Goal: Task Accomplishment & Management: Use online tool/utility

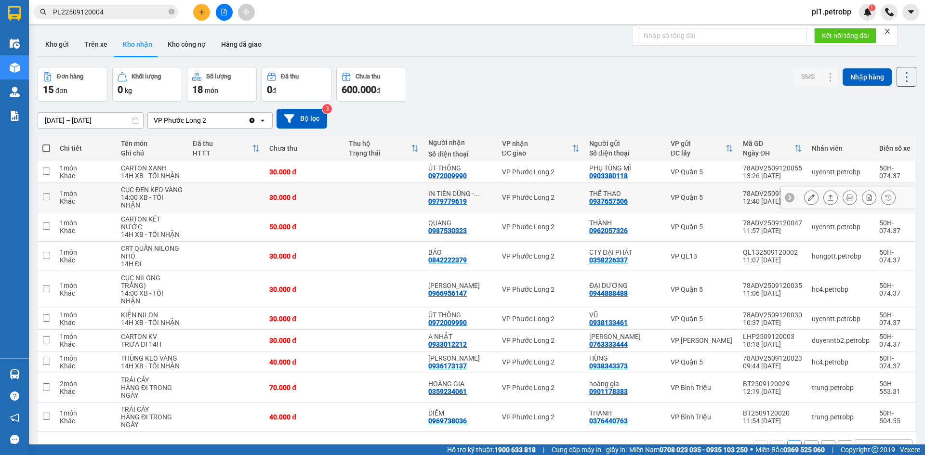
scroll to position [44, 0]
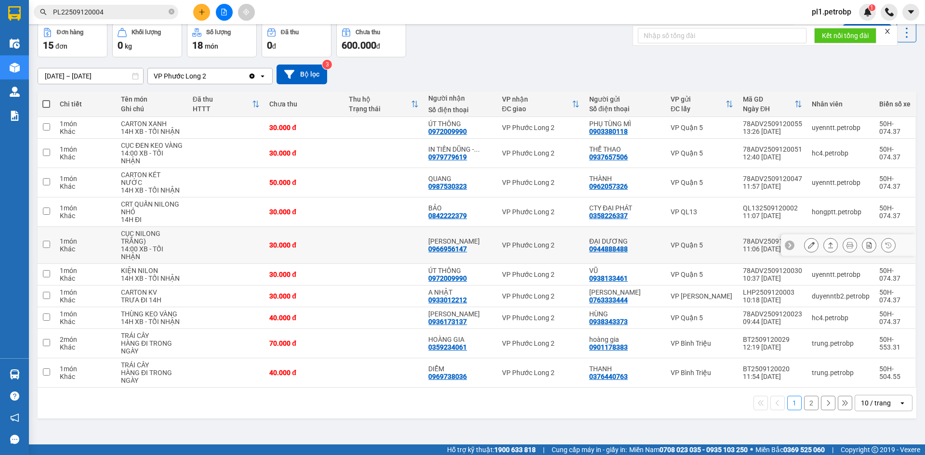
click at [808, 242] on icon at bounding box center [811, 245] width 7 height 7
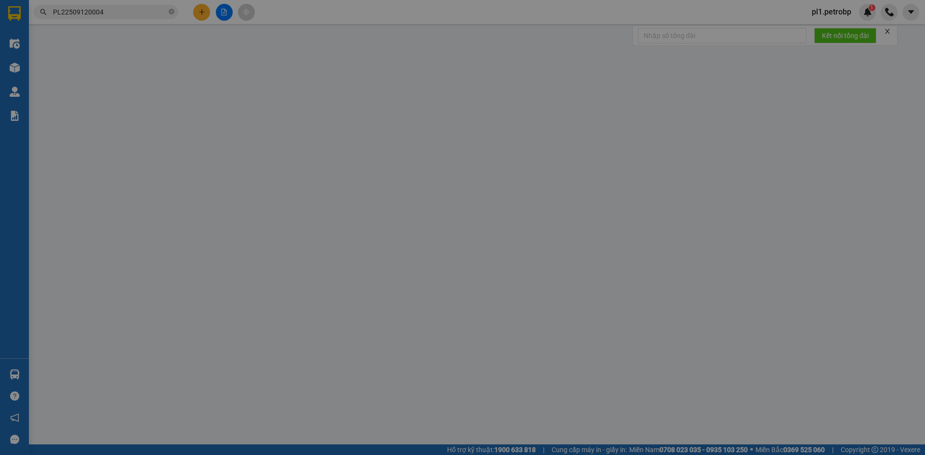
type input "0944888488"
type input "ĐẠI DƯƠNG"
type input "0966956147"
type input "[PERSON_NAME]"
type input "30.000"
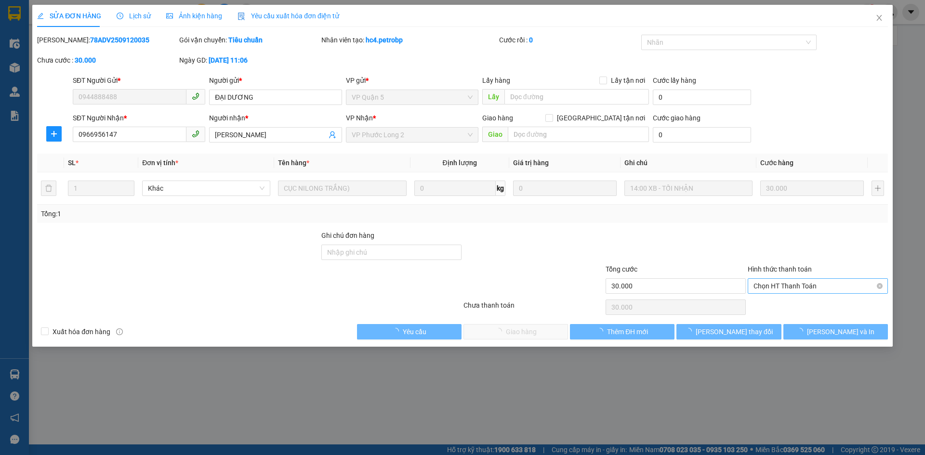
click at [775, 293] on div "Chọn HT Thanh Toán" at bounding box center [818, 286] width 140 height 15
click at [775, 300] on div "Tại văn phòng" at bounding box center [818, 305] width 129 height 11
type input "0"
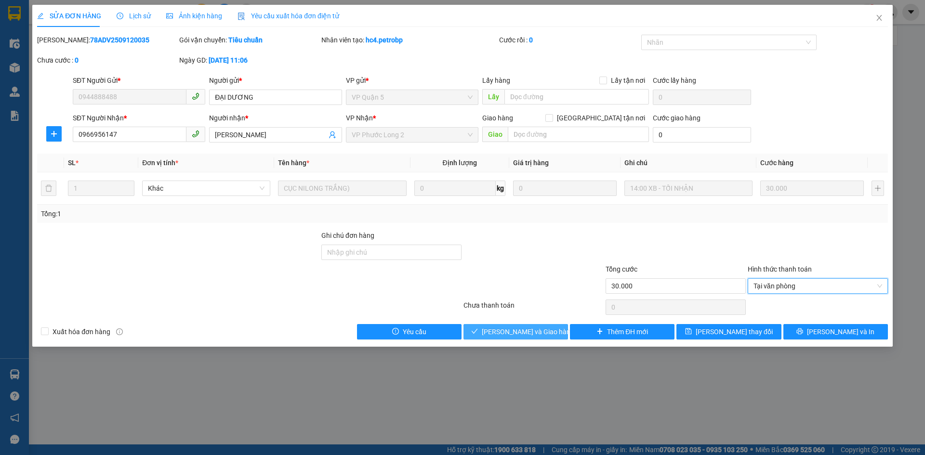
click at [543, 333] on span "[PERSON_NAME] và Giao hàng" at bounding box center [528, 332] width 93 height 11
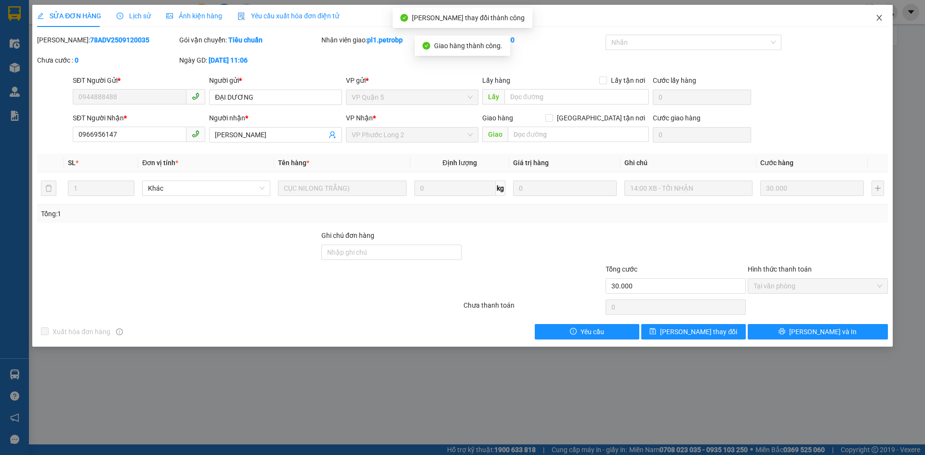
click at [873, 26] on span "Close" at bounding box center [879, 18] width 27 height 27
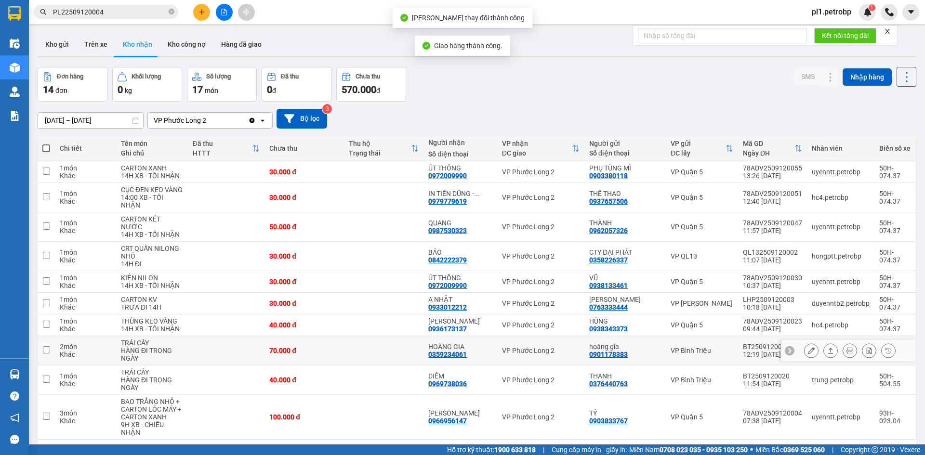
scroll to position [44, 0]
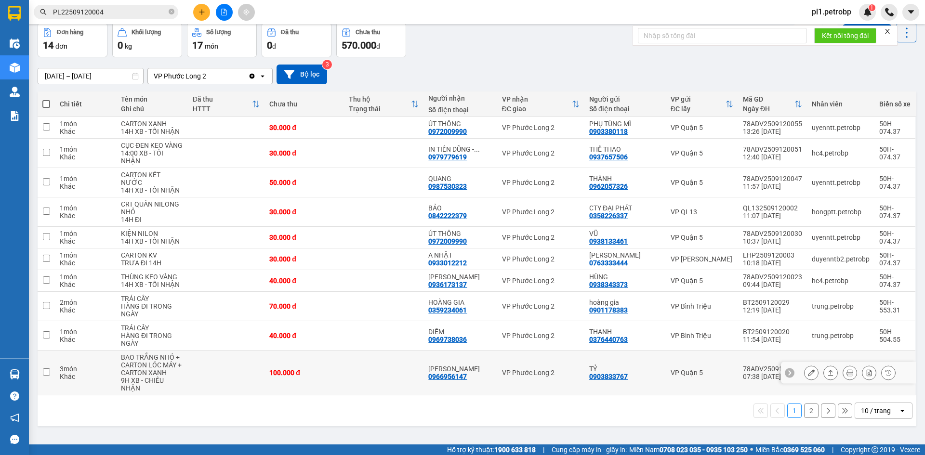
click at [805, 368] on button at bounding box center [811, 373] width 13 height 17
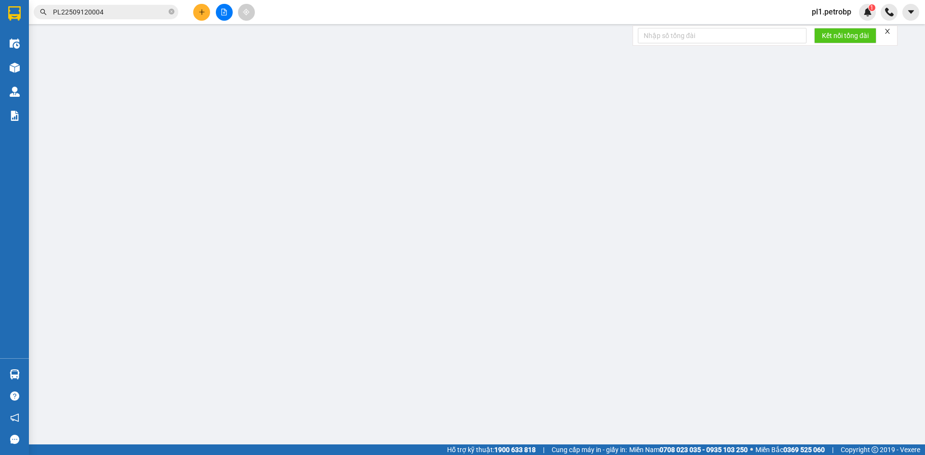
type input "0903833767"
type input "TỶ"
type input "0966956147"
type input "[PERSON_NAME]"
type input "100.000"
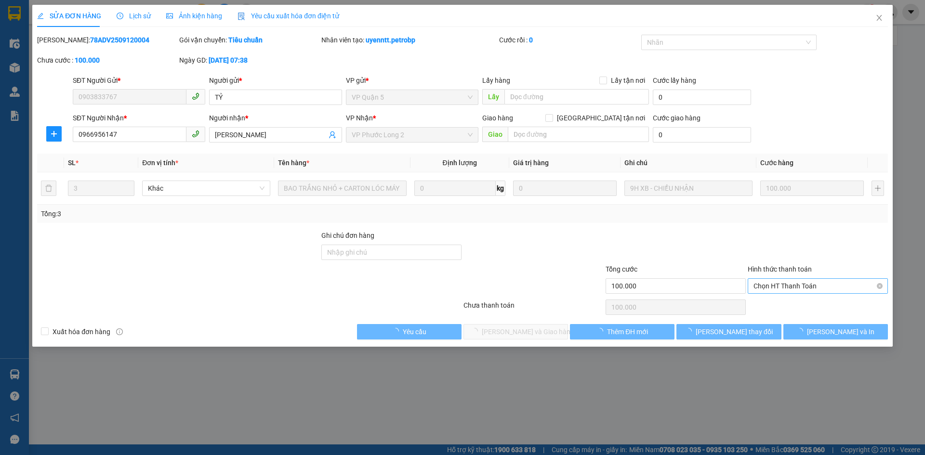
click at [794, 288] on span "Chọn HT Thanh Toán" at bounding box center [818, 286] width 129 height 14
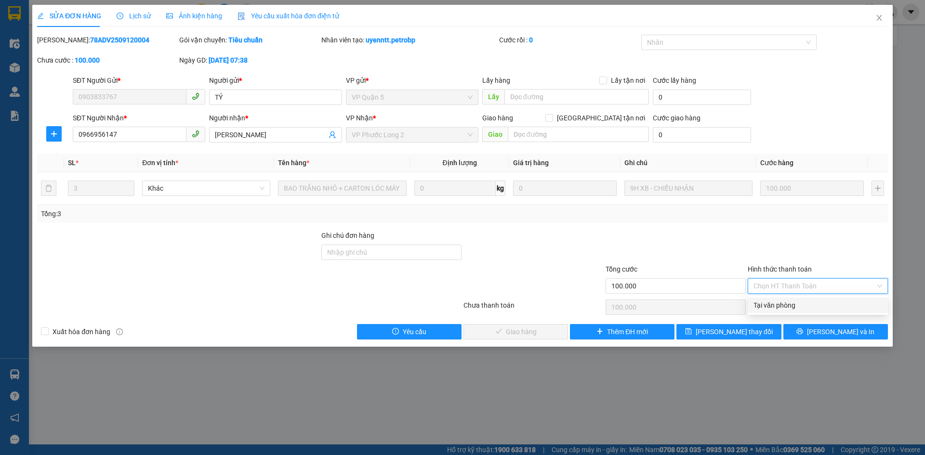
click at [783, 301] on div "Tại văn phòng" at bounding box center [818, 305] width 129 height 11
type input "0"
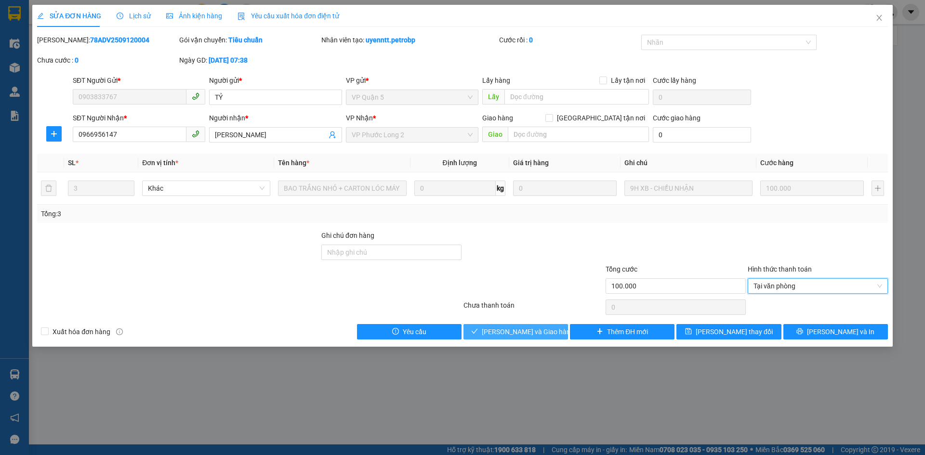
click at [540, 329] on span "[PERSON_NAME] và Giao hàng" at bounding box center [528, 332] width 93 height 11
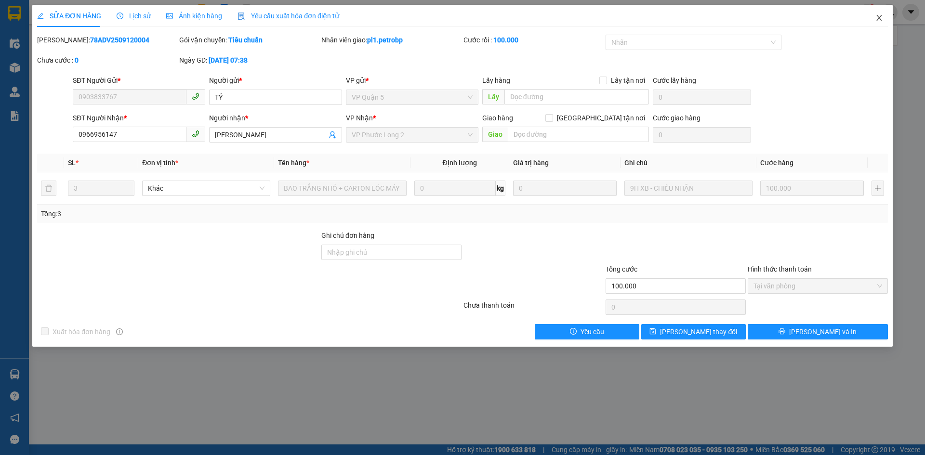
click at [876, 12] on span "Close" at bounding box center [879, 18] width 27 height 27
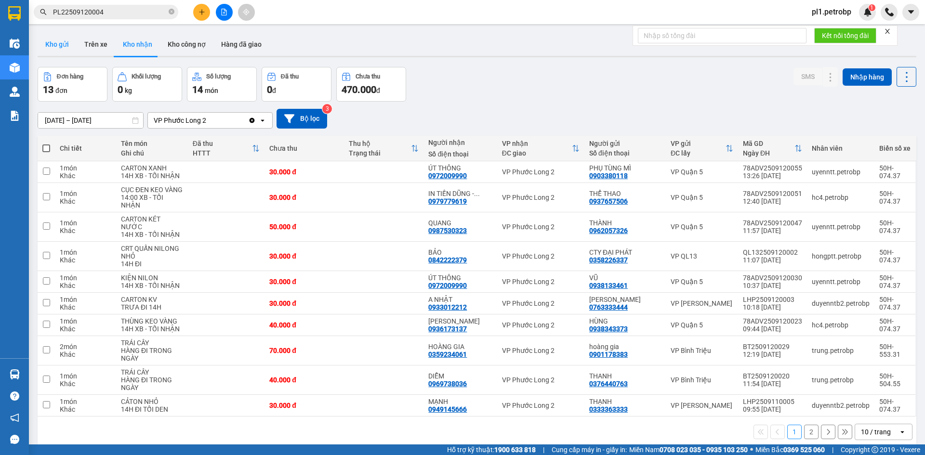
click at [59, 39] on button "Kho gửi" at bounding box center [57, 44] width 39 height 23
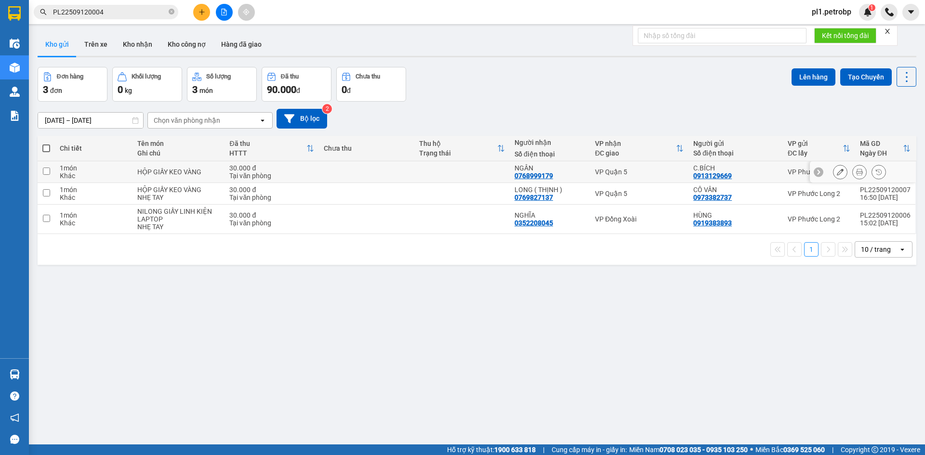
click at [128, 181] on td "1 món Khác" at bounding box center [94, 172] width 78 height 22
checkbox input "true"
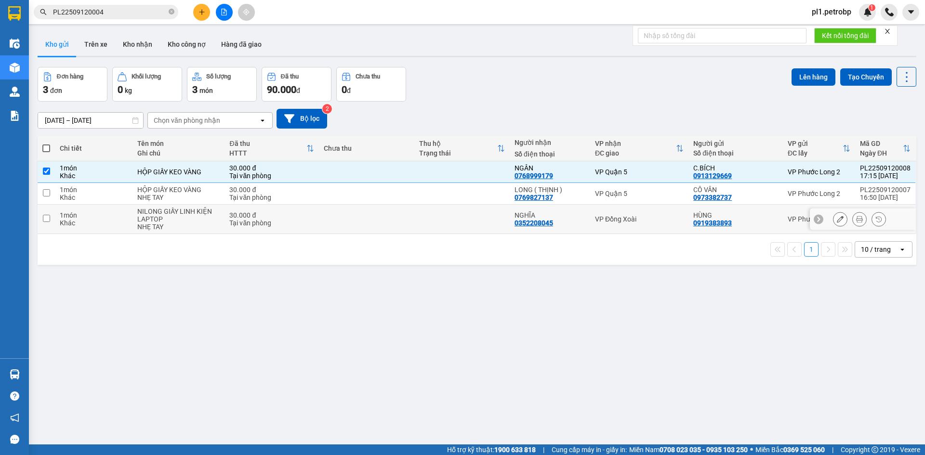
click at [128, 214] on td "1 món Khác" at bounding box center [94, 219] width 78 height 29
checkbox input "true"
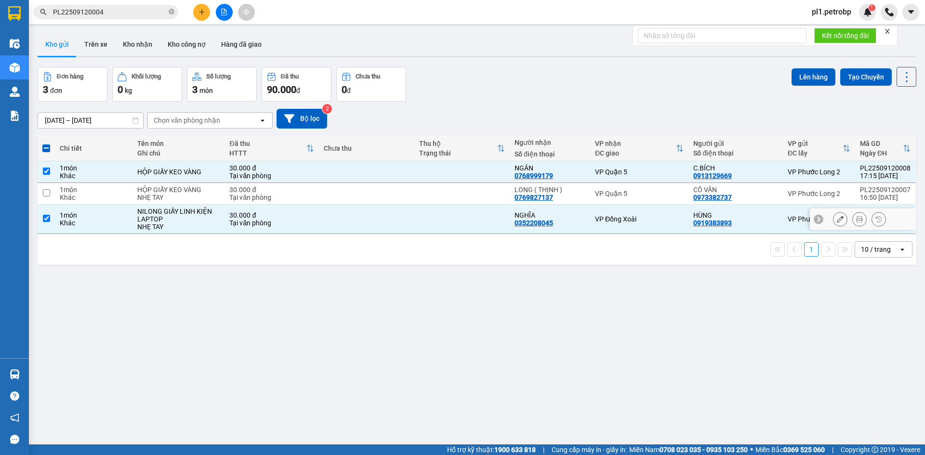
click at [146, 195] on div "NHẸ TAY" at bounding box center [178, 198] width 82 height 8
checkbox input "true"
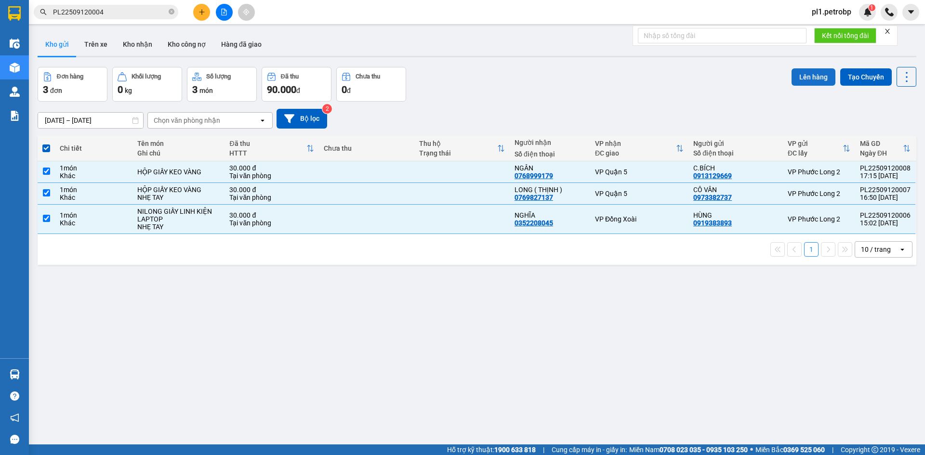
click at [820, 74] on button "Lên hàng" at bounding box center [814, 76] width 44 height 17
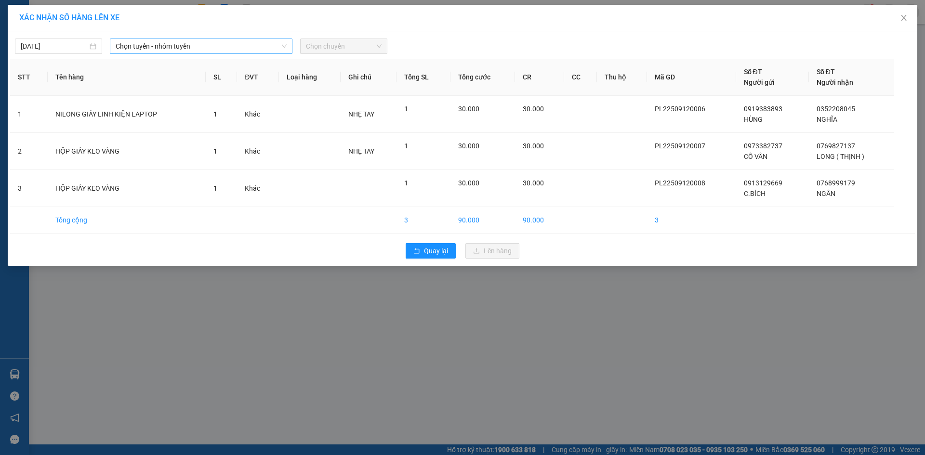
click at [232, 40] on span "Chọn tuyến - nhóm tuyến" at bounding box center [201, 46] width 171 height 14
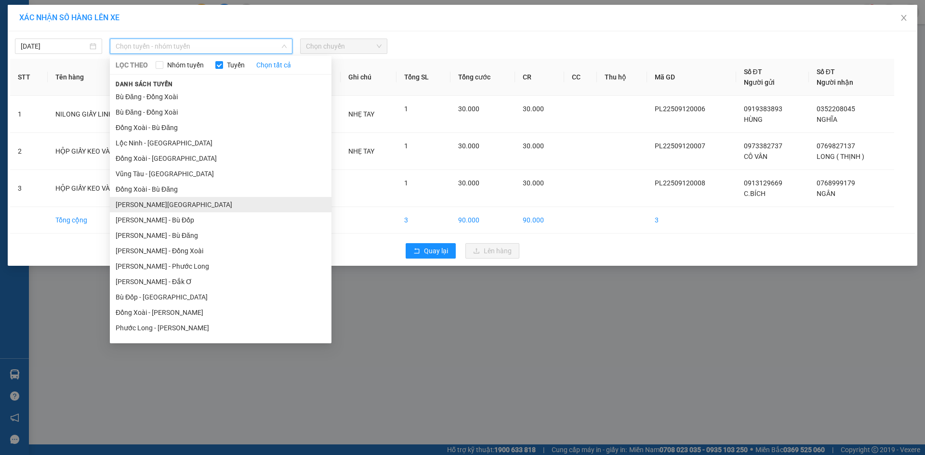
scroll to position [58, 0]
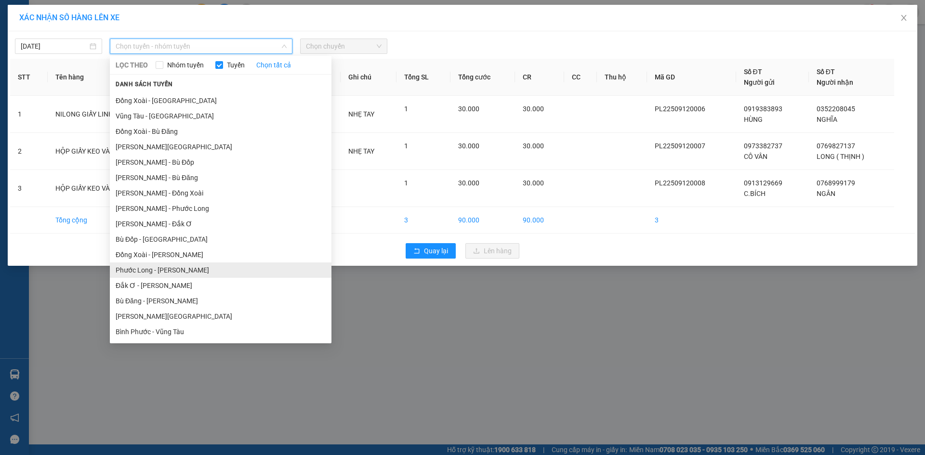
click at [167, 275] on li "Phước Long - [PERSON_NAME]" at bounding box center [221, 270] width 222 height 15
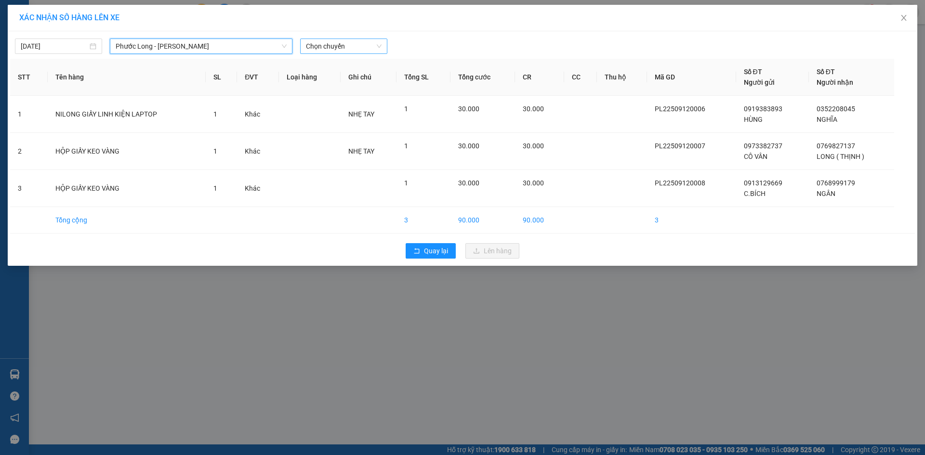
click at [364, 48] on span "Chọn chuyến" at bounding box center [344, 46] width 76 height 14
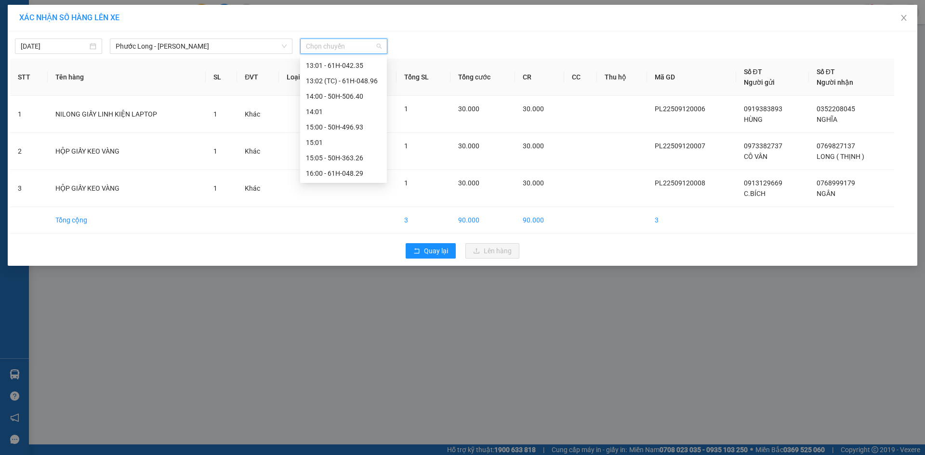
scroll to position [509, 0]
click at [349, 144] on div "18:05 - 93H-023.04" at bounding box center [343, 142] width 75 height 11
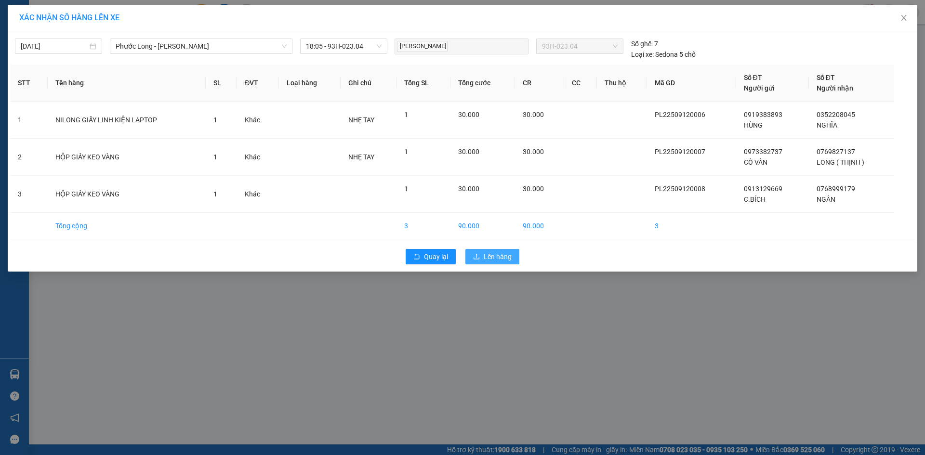
click at [508, 253] on span "Lên hàng" at bounding box center [498, 257] width 28 height 11
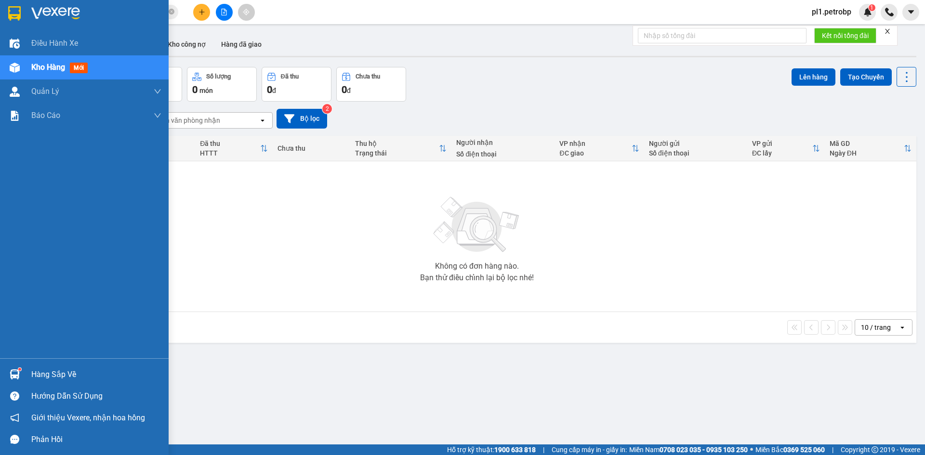
drag, startPoint x: 83, startPoint y: 359, endPoint x: 81, endPoint y: 364, distance: 5.6
click at [82, 363] on div "Hàng sắp về Hướng dẫn sử dụng Giới thiệu Vexere, nhận hoa hồng Phản hồi" at bounding box center [84, 405] width 169 height 92
click at [75, 373] on div "Hàng sắp về" at bounding box center [96, 375] width 130 height 14
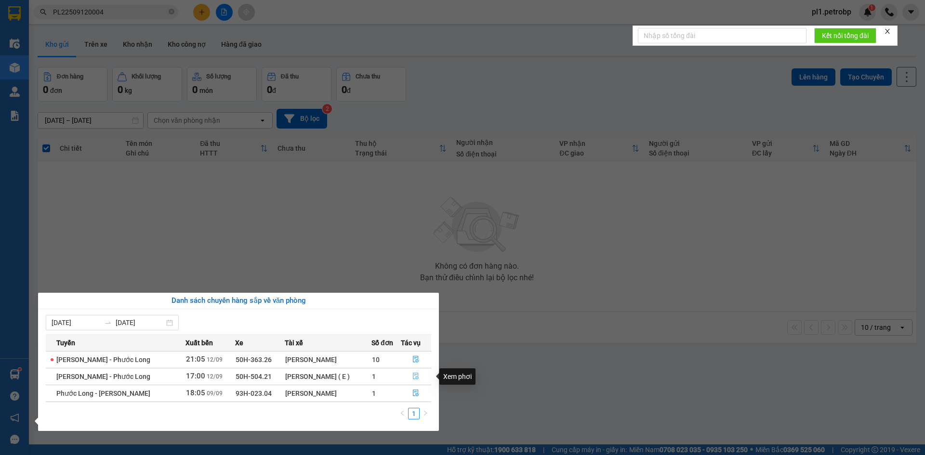
click at [415, 373] on button "button" at bounding box center [416, 376] width 30 height 15
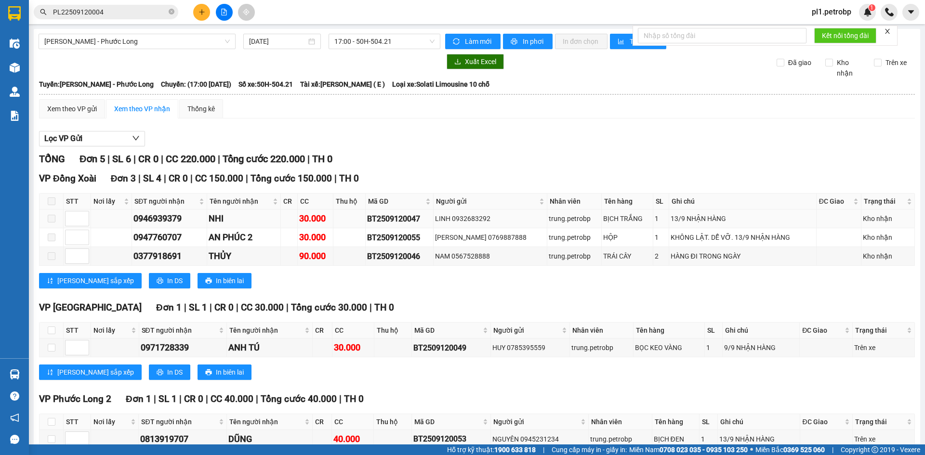
scroll to position [54, 0]
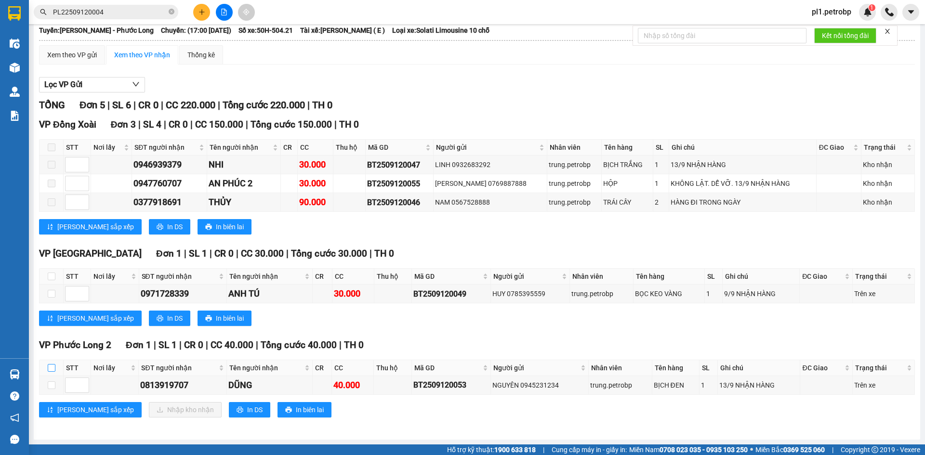
click at [53, 372] on input "checkbox" at bounding box center [52, 368] width 8 height 8
checkbox input "true"
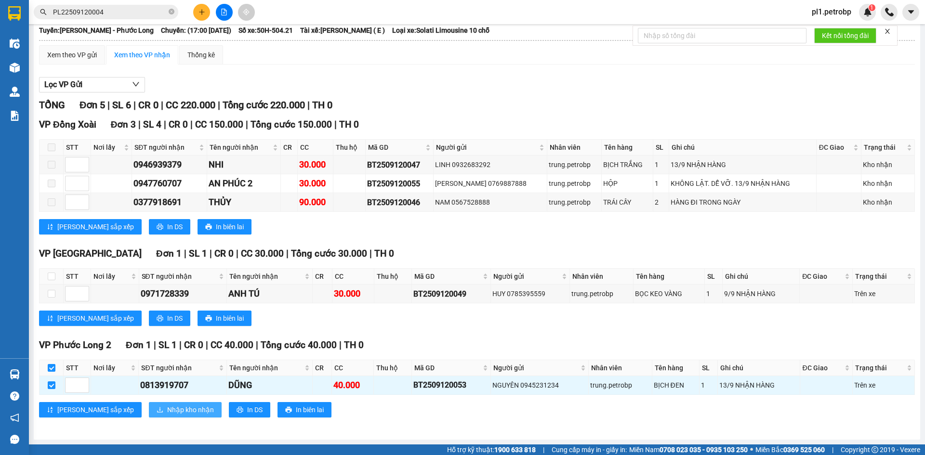
click at [167, 410] on span "Nhập kho nhận" at bounding box center [190, 410] width 47 height 11
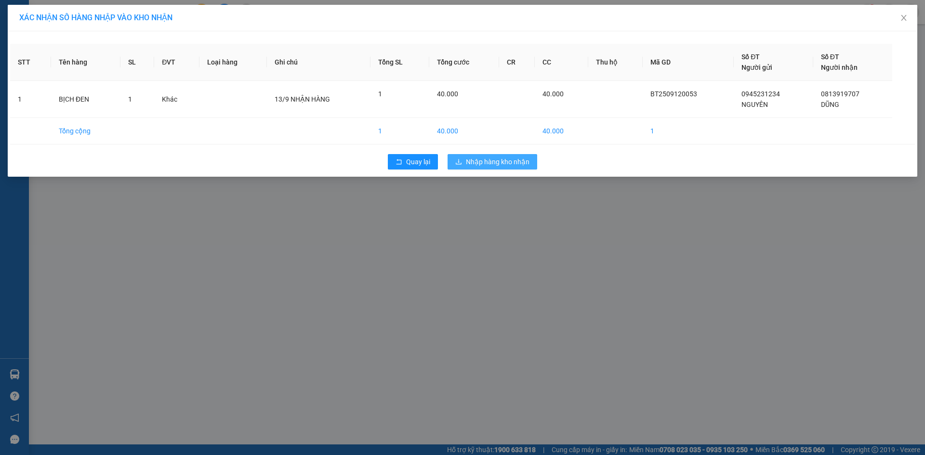
click at [508, 162] on span "Nhập hàng kho nhận" at bounding box center [498, 162] width 64 height 11
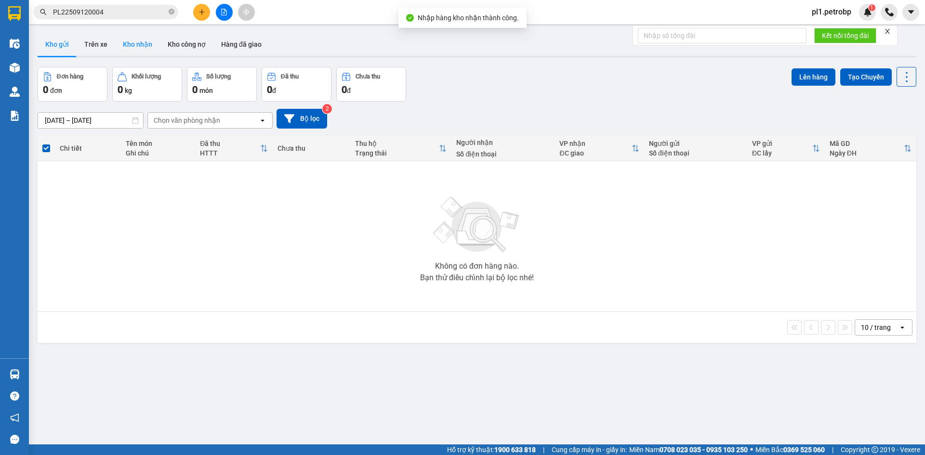
click at [131, 44] on button "Kho nhận" at bounding box center [137, 44] width 45 height 23
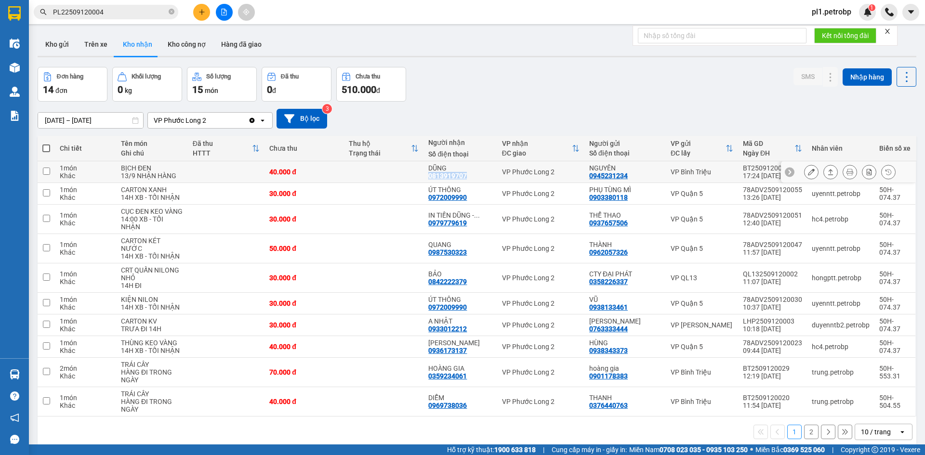
drag, startPoint x: 430, startPoint y: 177, endPoint x: 470, endPoint y: 179, distance: 40.0
click at [470, 179] on td "DŨNG 0813919707" at bounding box center [460, 172] width 73 height 22
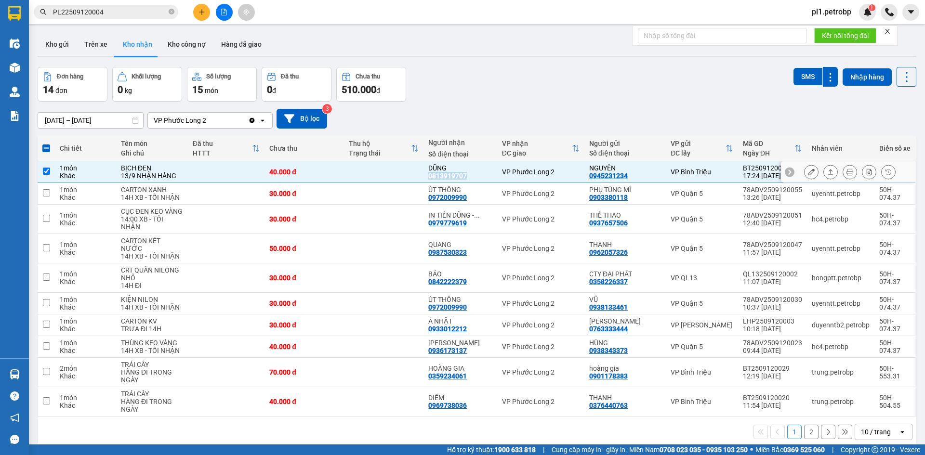
copy div "0813919707"
click at [271, 176] on td "40.000 đ" at bounding box center [305, 172] width 80 height 22
checkbox input "false"
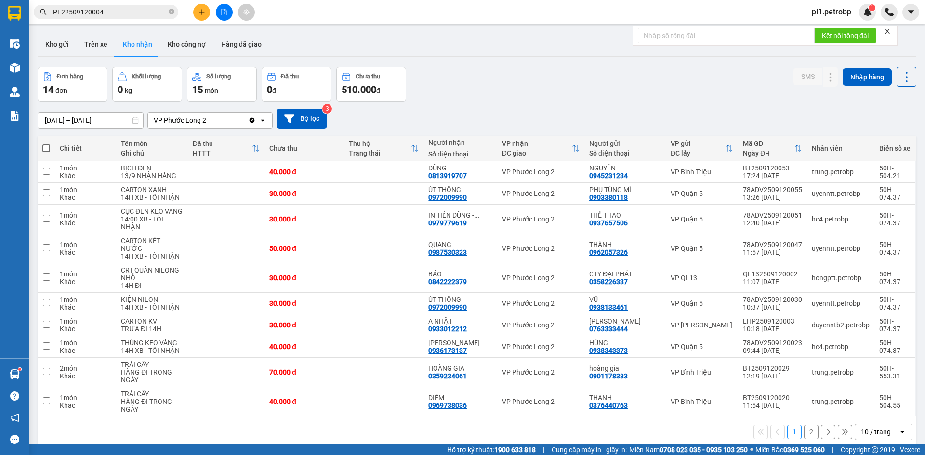
click at [842, 14] on span "pl1.petrobp" at bounding box center [831, 12] width 55 height 12
click at [833, 27] on span "Đăng xuất" at bounding box center [838, 30] width 40 height 11
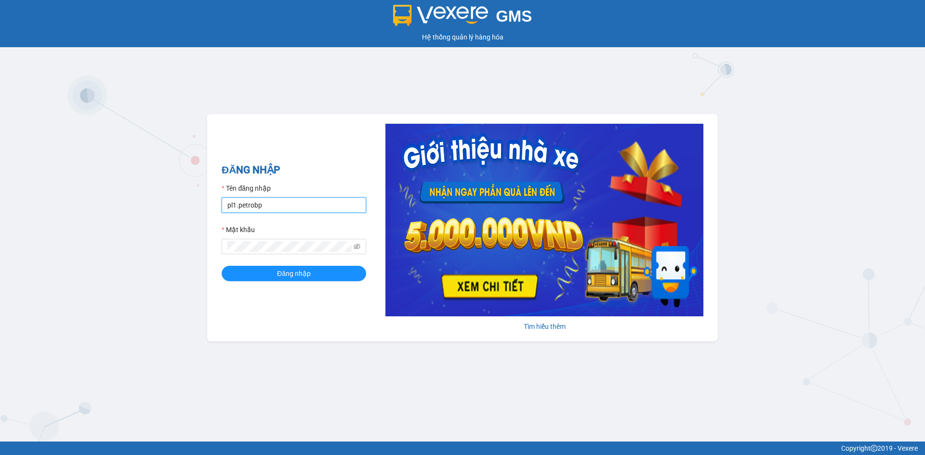
click at [283, 206] on input "pl1.petrobp" at bounding box center [294, 205] width 145 height 15
type input "loid.petrobp"
click at [299, 270] on span "Đăng nhập" at bounding box center [294, 273] width 34 height 11
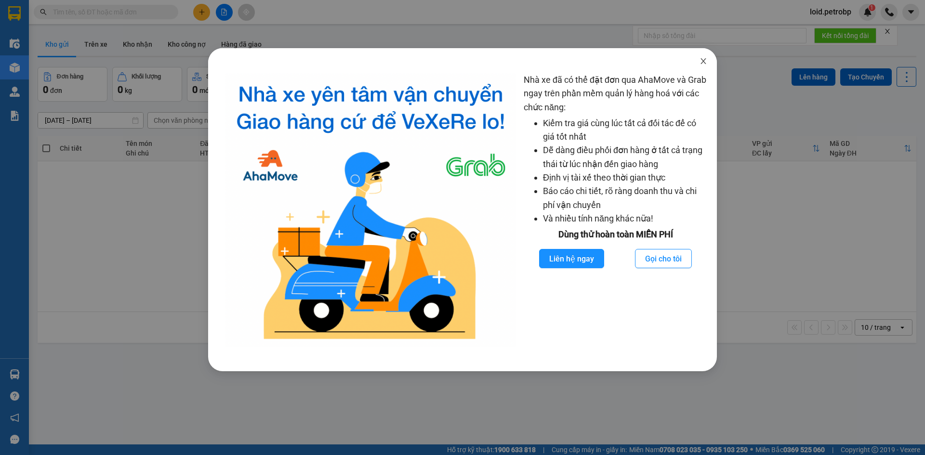
click at [706, 61] on icon "close" at bounding box center [704, 61] width 8 height 8
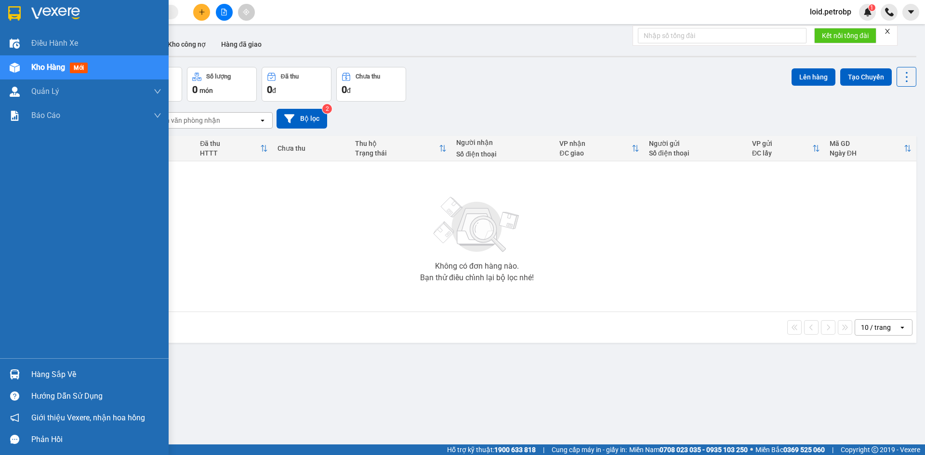
click at [39, 371] on div "Hàng sắp về" at bounding box center [96, 375] width 130 height 14
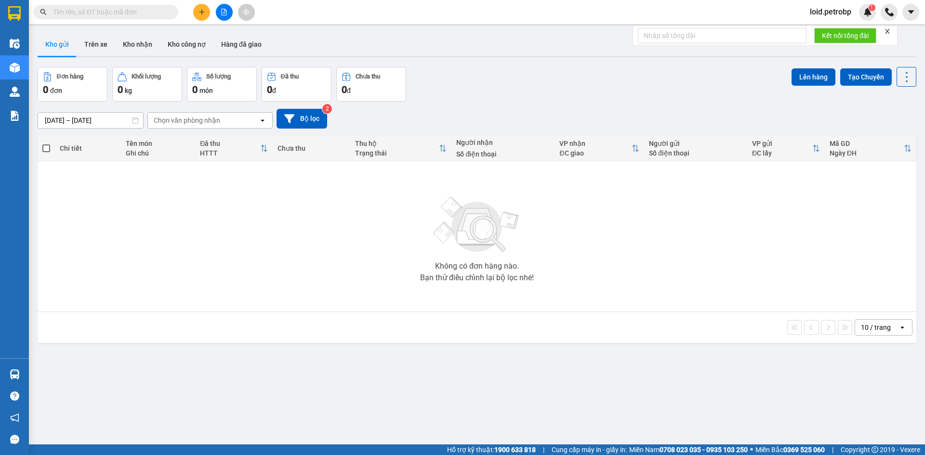
click at [164, 230] on section "Kết quả [PERSON_NAME] ( 0 ) Bộ lọc No Data loid.petrobp 1 Điều [PERSON_NAME] xe…" at bounding box center [462, 227] width 925 height 455
